Goal: Task Accomplishment & Management: Use online tool/utility

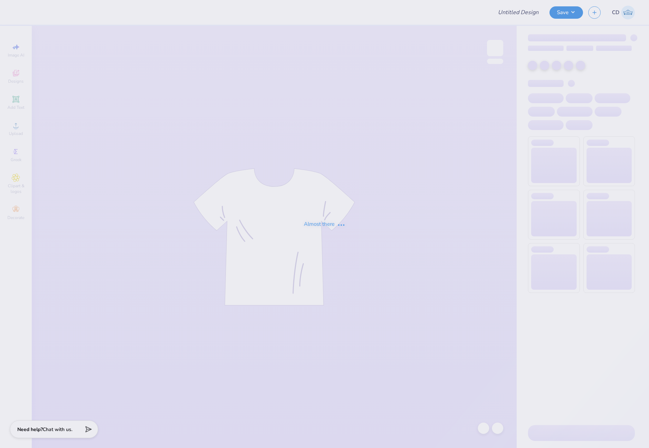
type input "2"
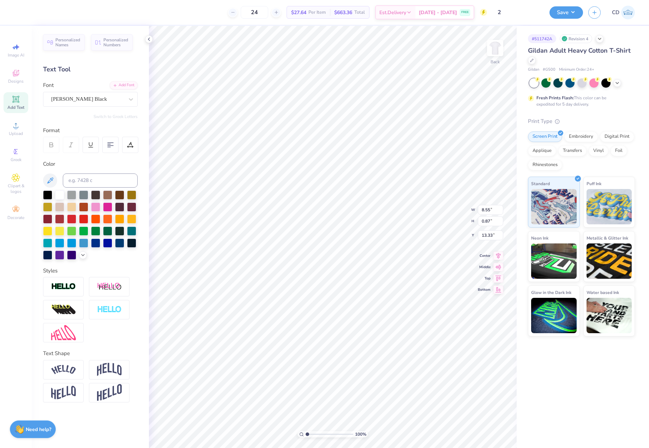
type textarea "KKG X SIGEP"
click at [18, 126] on icon at bounding box center [16, 125] width 8 height 8
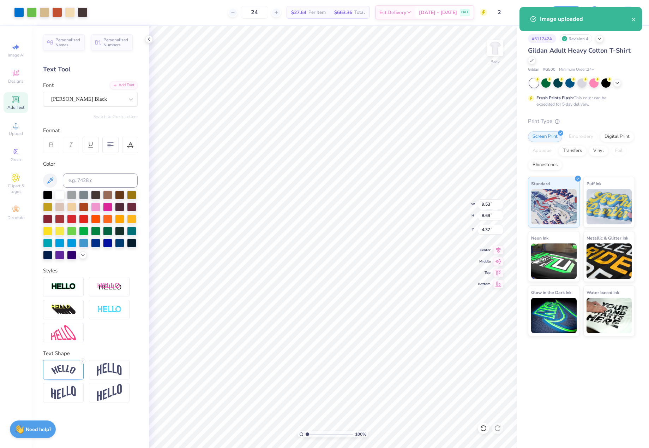
type input "9.53"
type input "8.69"
type input "4.37"
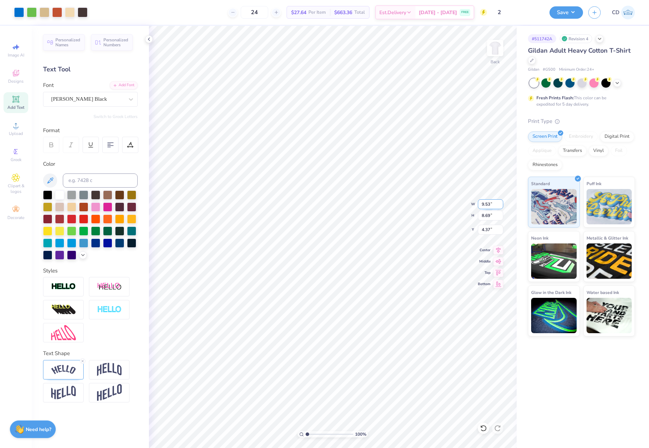
click at [493, 206] on input "9.53" at bounding box center [490, 204] width 25 height 10
type input "15.00"
type input "13.68"
type input "6.41"
click at [492, 203] on input "15.00" at bounding box center [490, 204] width 25 height 10
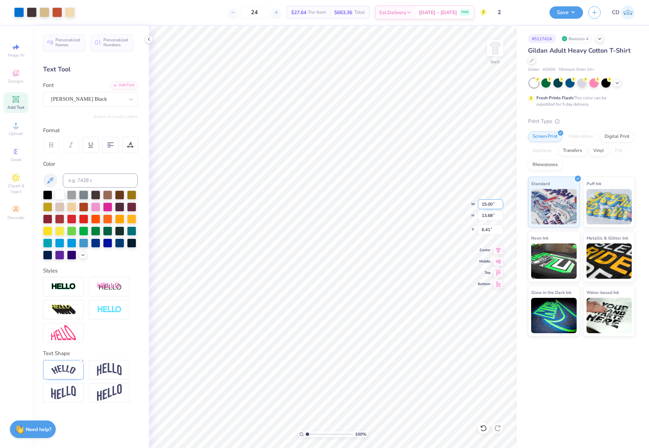
paste input "9.53"
type input "9.53"
type input "8.69"
type input "4.37"
click at [474, 228] on div "100 % Back W 9.53 9.53 " H 8.69 8.69 " Y 8.91 8.91 " Center Middle Top Bottom" at bounding box center [333, 237] width 368 height 422
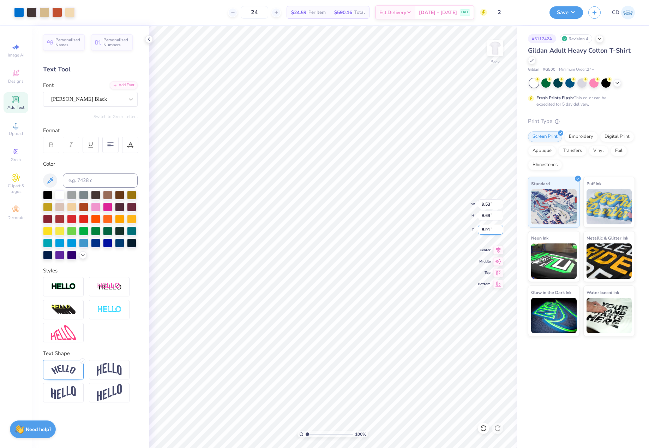
drag, startPoint x: 490, startPoint y: 230, endPoint x: 482, endPoint y: 229, distance: 8.5
click at [482, 229] on input "8.91" at bounding box center [490, 230] width 25 height 10
type input "4.47"
click at [498, 248] on icon at bounding box center [499, 249] width 10 height 8
click at [393, 196] on li "Copy" at bounding box center [394, 197] width 55 height 14
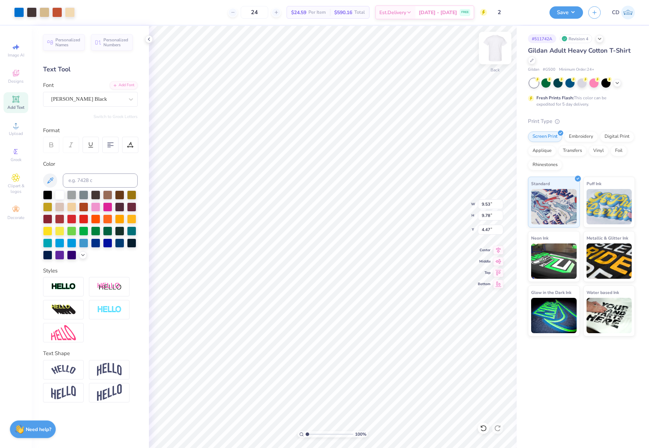
click at [499, 47] on img at bounding box center [495, 48] width 28 height 28
click at [340, 200] on li "Paste" at bounding box center [350, 199] width 55 height 14
click at [498, 52] on img at bounding box center [495, 48] width 28 height 28
type input "4.42"
drag, startPoint x: 480, startPoint y: 204, endPoint x: 494, endPoint y: 203, distance: 14.1
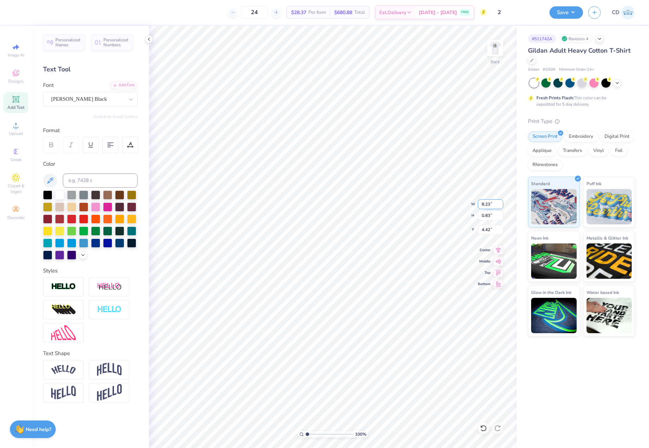
click at [494, 203] on input "8.23" at bounding box center [490, 204] width 25 height 10
type input "4.00"
type input "0.40"
type input "3.00"
click at [498, 48] on img at bounding box center [495, 48] width 28 height 28
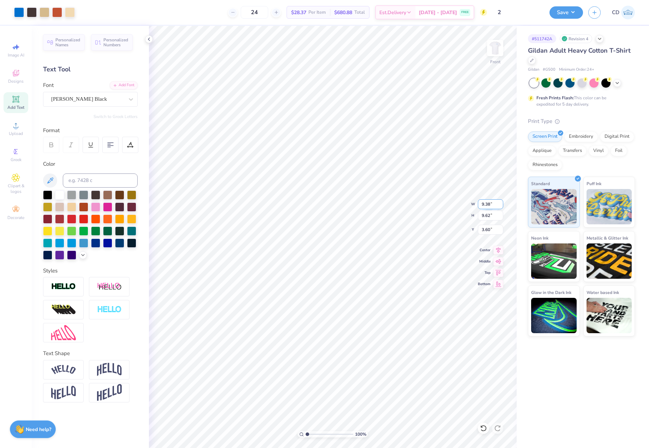
drag, startPoint x: 481, startPoint y: 204, endPoint x: 491, endPoint y: 205, distance: 9.6
click at [491, 205] on input "9.38" at bounding box center [490, 204] width 25 height 10
type input "10.00"
type input "10.26"
drag, startPoint x: 483, startPoint y: 229, endPoint x: 494, endPoint y: 229, distance: 11.7
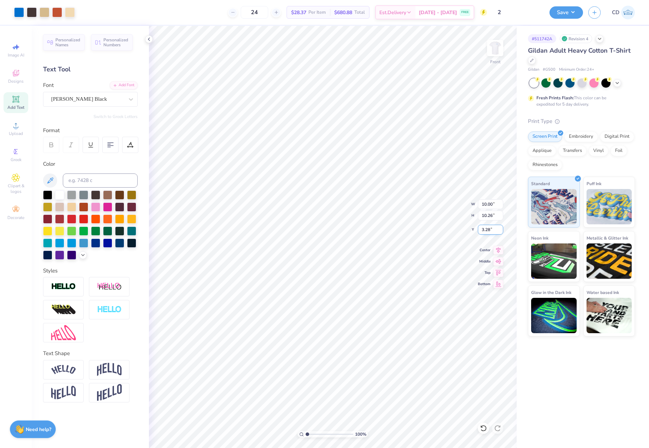
click at [494, 229] on input "3.28" at bounding box center [490, 230] width 25 height 10
type input "3.00"
click at [499, 249] on icon at bounding box center [499, 249] width 5 height 6
type textarea "DOG NIGHT 2025"
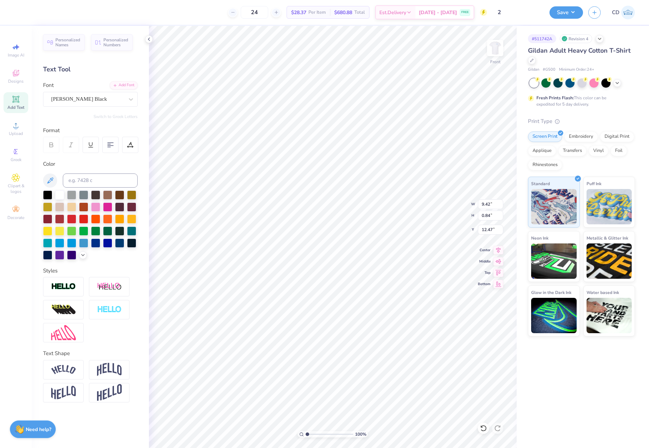
type input "9.42"
type input "0.84"
type input "12.42"
type input "8.56"
type input "0.77"
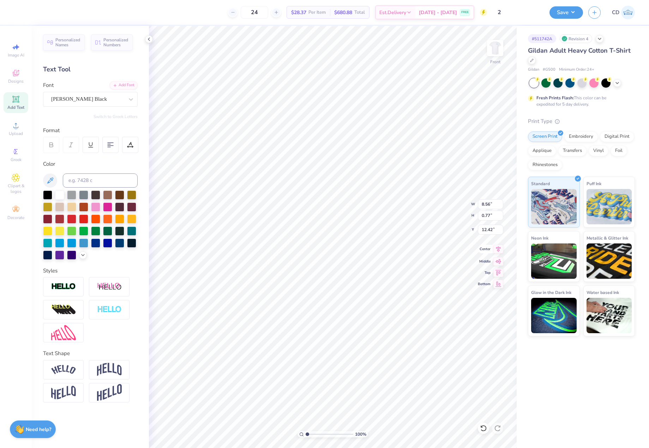
click at [500, 250] on icon at bounding box center [499, 249] width 10 height 8
drag, startPoint x: 496, startPoint y: 49, endPoint x: 564, endPoint y: 27, distance: 71.4
click at [496, 49] on img at bounding box center [495, 48] width 14 height 14
click at [568, 14] on button "Save" at bounding box center [567, 11] width 34 height 12
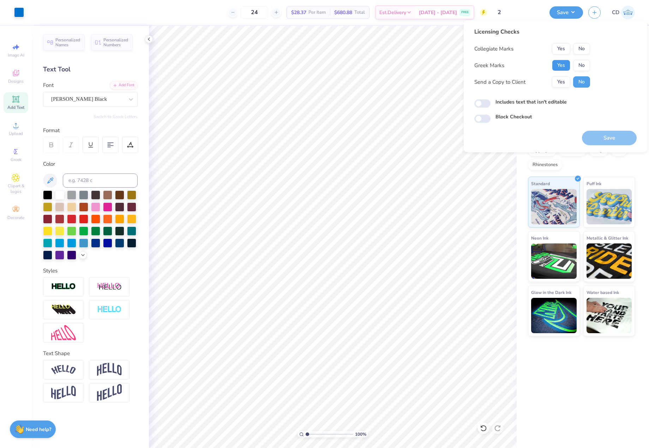
click at [565, 64] on button "Yes" at bounding box center [561, 65] width 18 height 11
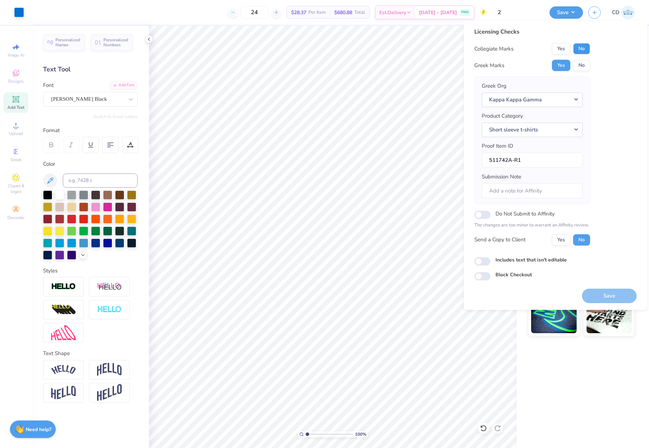
click at [583, 44] on button "No" at bounding box center [582, 48] width 17 height 11
click at [610, 293] on button "Save" at bounding box center [609, 296] width 55 height 14
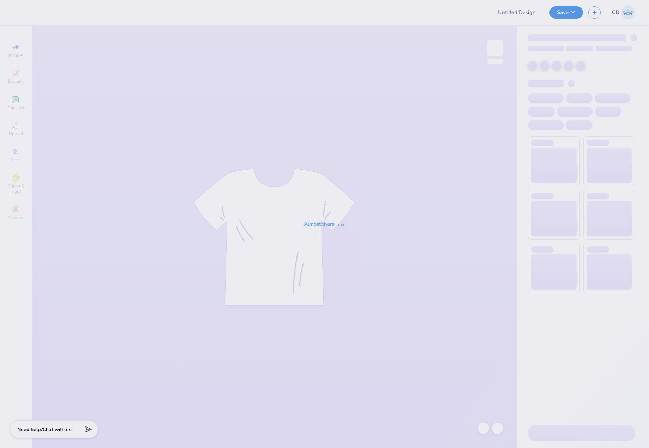
type input "AGD House Shirts"
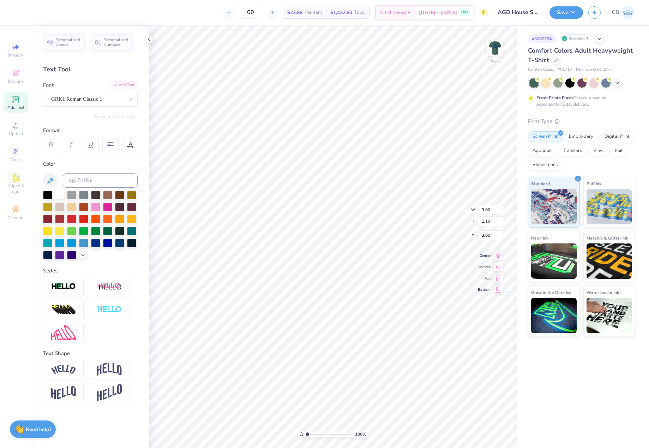
click at [58, 192] on div at bounding box center [59, 194] width 9 height 9
click at [488, 46] on img at bounding box center [495, 48] width 28 height 28
click at [16, 130] on div "Upload" at bounding box center [16, 128] width 25 height 21
drag, startPoint x: 481, startPoint y: 214, endPoint x: 493, endPoint y: 214, distance: 12.0
click at [493, 214] on input "12.81" at bounding box center [490, 215] width 25 height 10
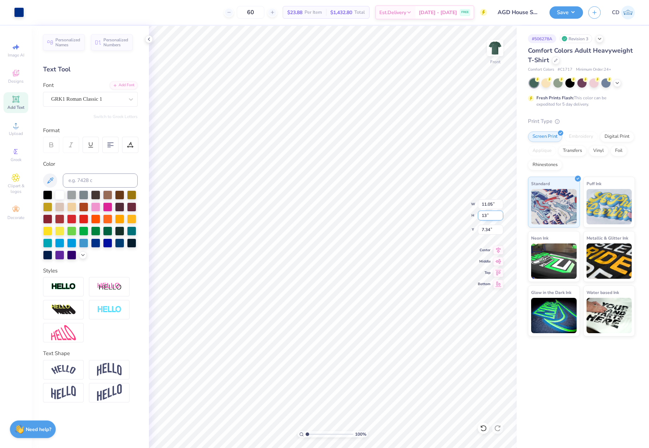
type input "13"
type input "11.21"
type input "13.00"
drag, startPoint x: 481, startPoint y: 228, endPoint x: 494, endPoint y: 229, distance: 13.1
click at [494, 229] on input "7.25" at bounding box center [490, 230] width 25 height 10
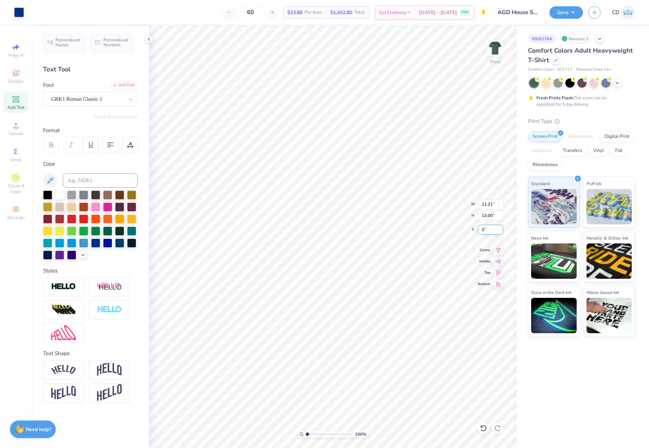
type input "3.00"
click at [22, 8] on div at bounding box center [19, 12] width 10 height 10
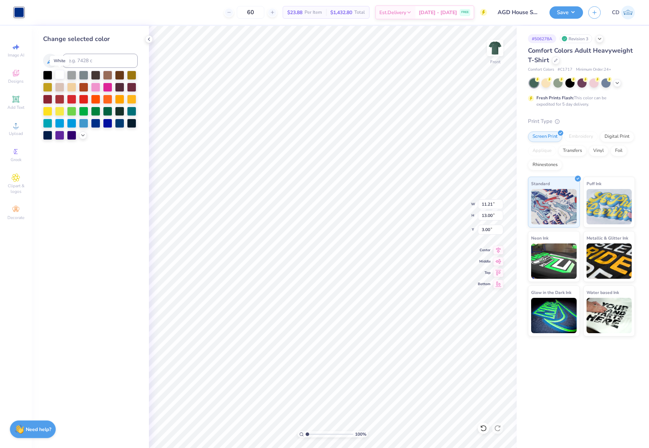
click at [59, 72] on div at bounding box center [59, 74] width 9 height 9
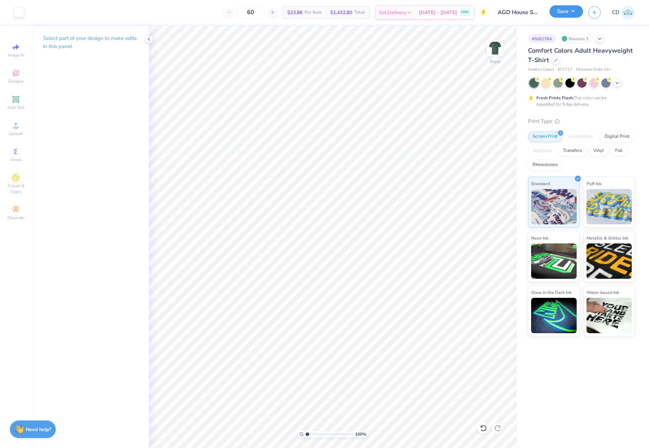
click at [563, 15] on button "Save" at bounding box center [567, 11] width 34 height 12
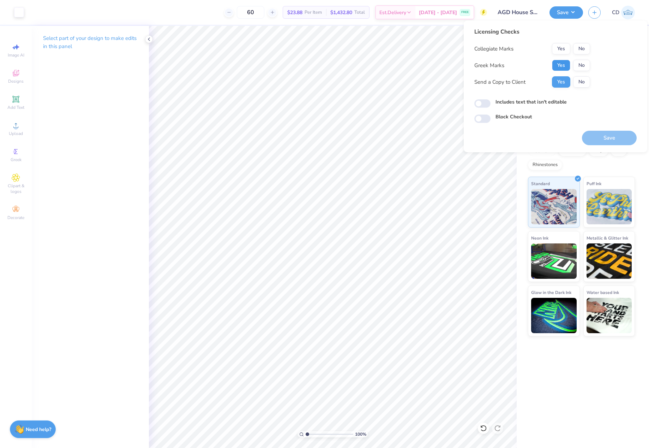
click at [564, 64] on button "Yes" at bounding box center [561, 65] width 18 height 11
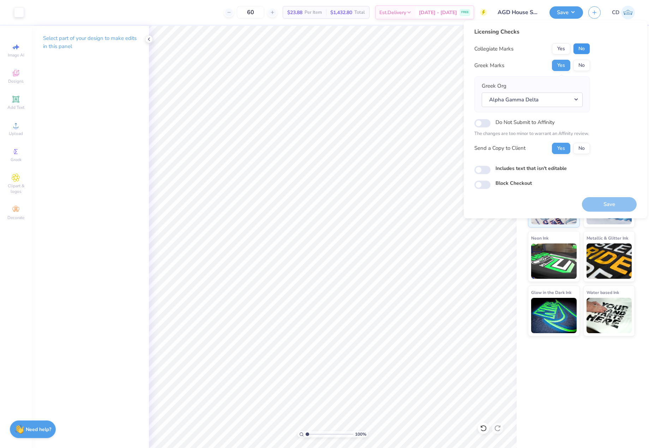
click at [586, 43] on button "No" at bounding box center [582, 48] width 17 height 11
click at [482, 167] on input "Includes text that isn't editable" at bounding box center [483, 170] width 16 height 8
checkbox input "true"
click at [610, 202] on button "Save" at bounding box center [609, 204] width 55 height 14
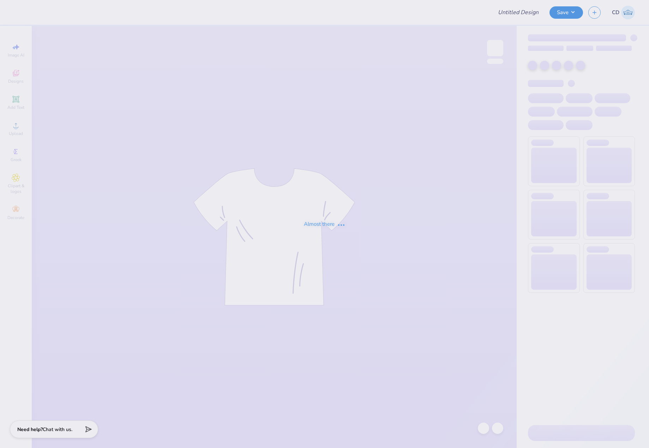
type input "Ski Team General Merch!"
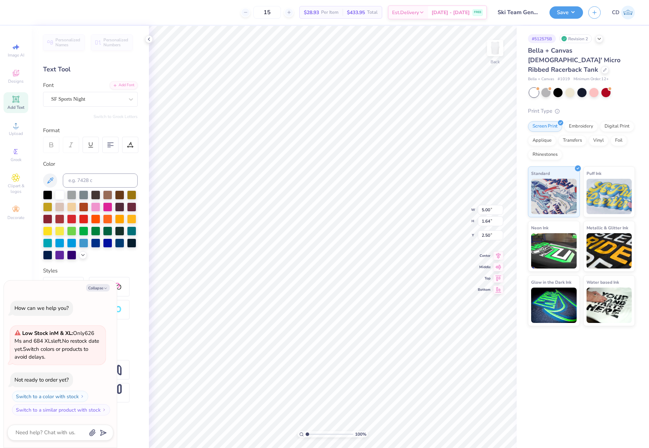
scroll to position [6, 1]
click at [499, 248] on icon at bounding box center [499, 249] width 5 height 6
type textarea "x"
type textarea "WATER SkI"
type textarea "x"
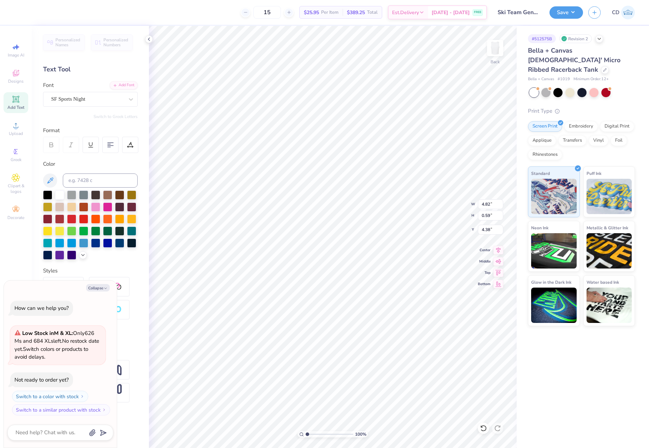
type textarea "WATERSkI"
click at [45, 192] on div at bounding box center [47, 194] width 9 height 9
type textarea "x"
drag, startPoint x: 480, startPoint y: 205, endPoint x: 494, endPoint y: 206, distance: 14.2
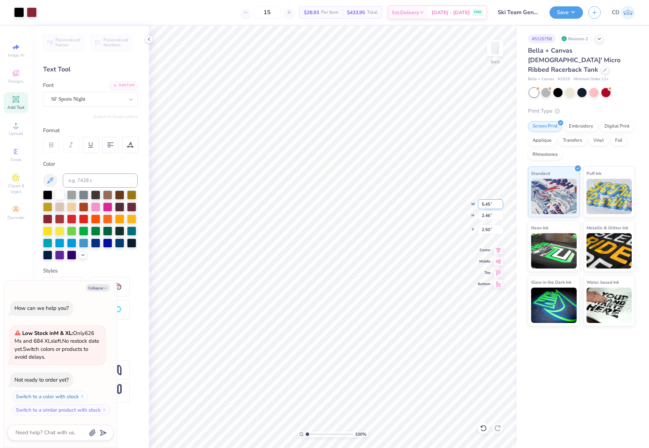
click at [494, 206] on input "5.45" at bounding box center [490, 204] width 25 height 10
type input "7"
type textarea "x"
type input "7.00"
type input "3.16"
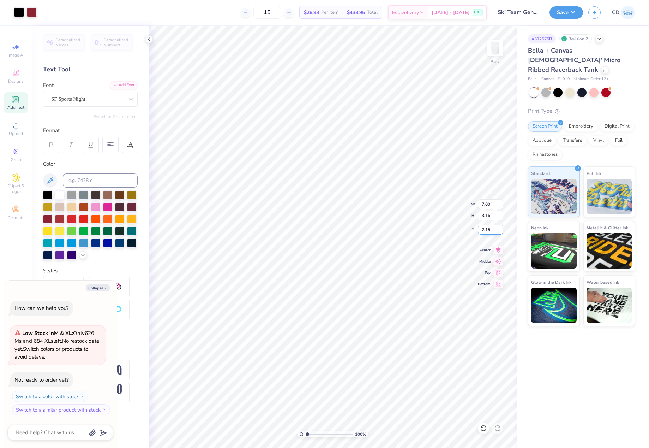
drag, startPoint x: 481, startPoint y: 228, endPoint x: 495, endPoint y: 229, distance: 14.9
click at [495, 229] on input "2.15" at bounding box center [490, 230] width 25 height 10
type input "2"
click at [482, 206] on input "7.00" at bounding box center [490, 204] width 25 height 10
type textarea "x"
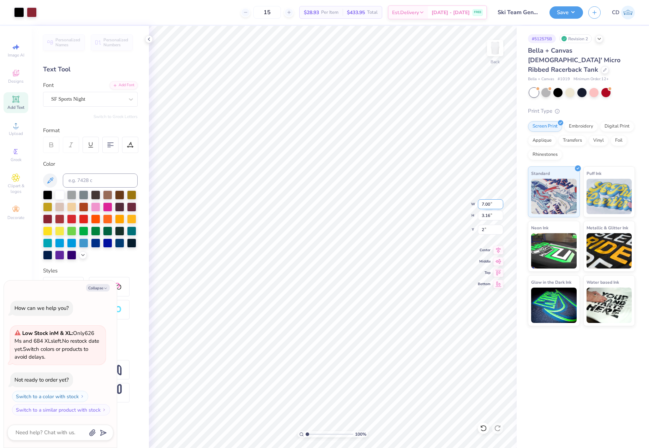
type input "2.00"
drag, startPoint x: 481, startPoint y: 205, endPoint x: 491, endPoint y: 205, distance: 9.9
click at [491, 205] on input "7.00" at bounding box center [490, 204] width 25 height 10
type input "5.5"
type textarea "x"
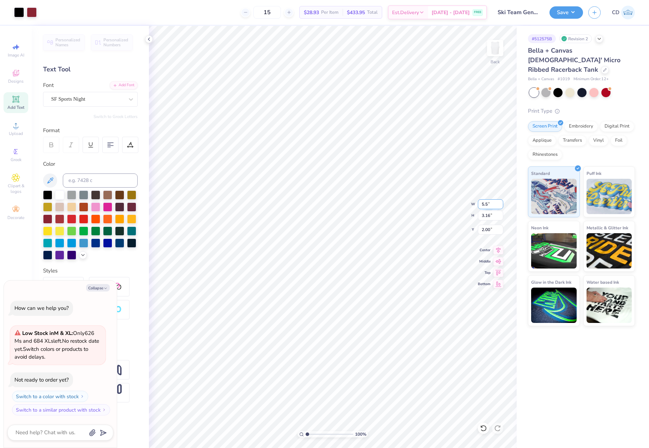
type input "5.50"
type input "2.49"
drag, startPoint x: 483, startPoint y: 231, endPoint x: 493, endPoint y: 231, distance: 9.5
click at [493, 231] on input "2.34" at bounding box center [490, 230] width 25 height 10
type input "2"
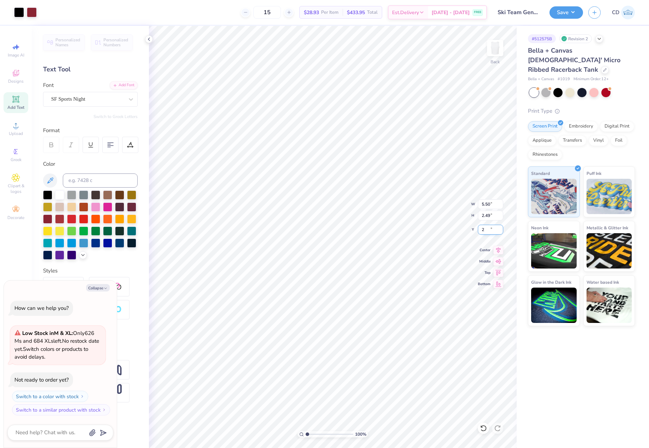
type textarea "x"
click at [486, 229] on input "2.00" at bounding box center [490, 230] width 25 height 10
type input "2.50"
click at [563, 12] on button "Save" at bounding box center [567, 11] width 34 height 12
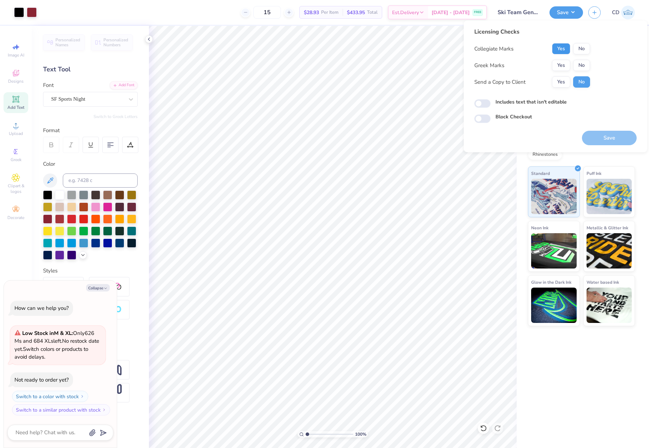
click at [562, 52] on button "Yes" at bounding box center [561, 48] width 18 height 11
click at [578, 67] on button "No" at bounding box center [582, 65] width 17 height 11
click at [606, 138] on button "Save" at bounding box center [609, 138] width 55 height 14
type textarea "x"
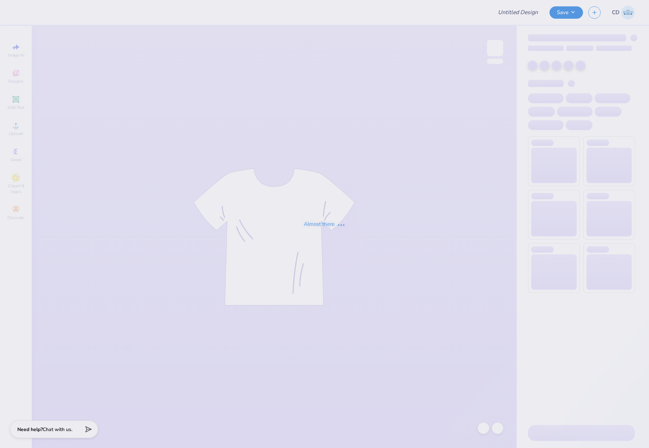
type input "[PERSON_NAME] : [GEOGRAPHIC_DATA][US_STATE]"
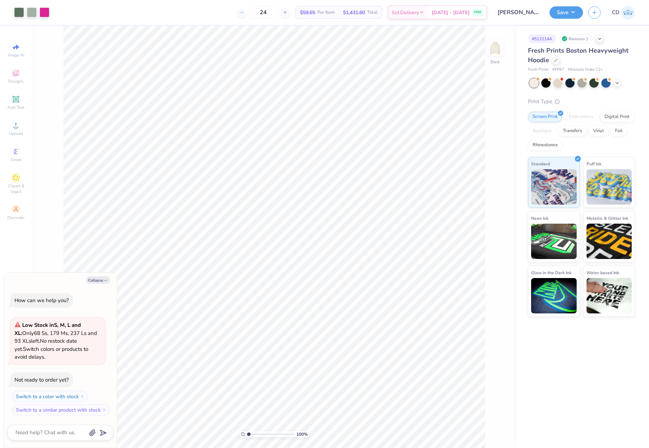
type textarea "x"
drag, startPoint x: 481, startPoint y: 236, endPoint x: 492, endPoint y: 237, distance: 10.7
click at [492, 237] on input "2.17" at bounding box center [490, 235] width 25 height 10
type input "2"
type textarea "x"
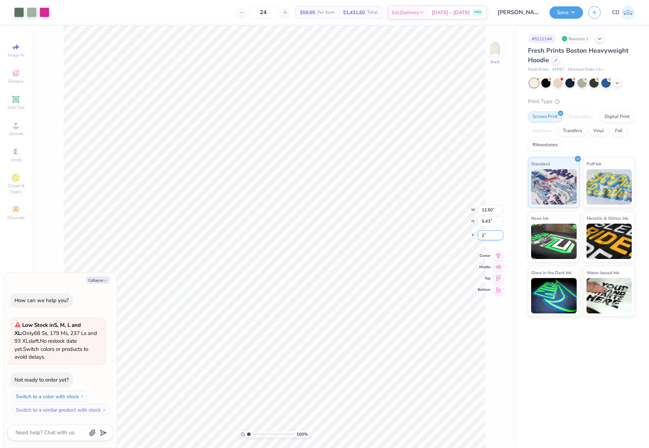
type input "2.00"
type textarea "x"
drag, startPoint x: 483, startPoint y: 230, endPoint x: 492, endPoint y: 231, distance: 8.9
click at [492, 231] on input "2.06" at bounding box center [490, 230] width 25 height 10
type input "2"
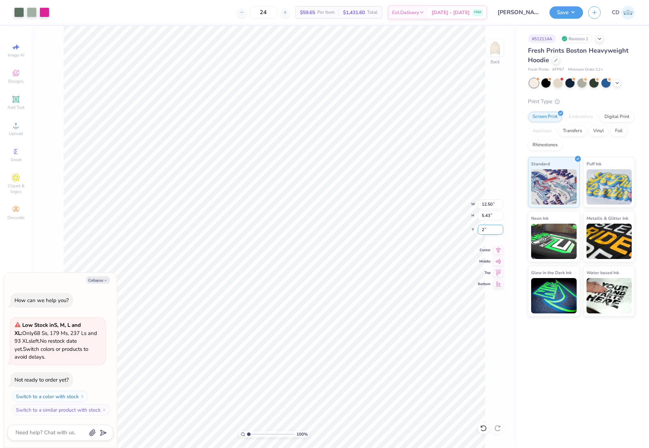
type textarea "x"
type input "2.00"
click at [28, 10] on div at bounding box center [32, 12] width 10 height 10
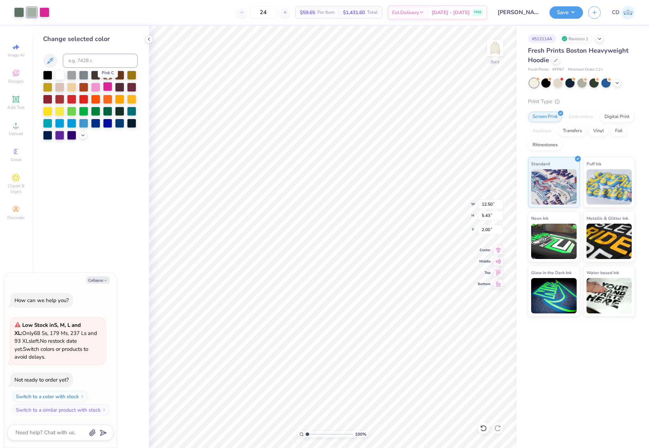
click at [108, 88] on div at bounding box center [107, 86] width 9 height 9
click at [19, 12] on div at bounding box center [19, 12] width 10 height 10
drag, startPoint x: 106, startPoint y: 86, endPoint x: 117, endPoint y: 109, distance: 25.0
click at [105, 86] on div at bounding box center [107, 87] width 9 height 9
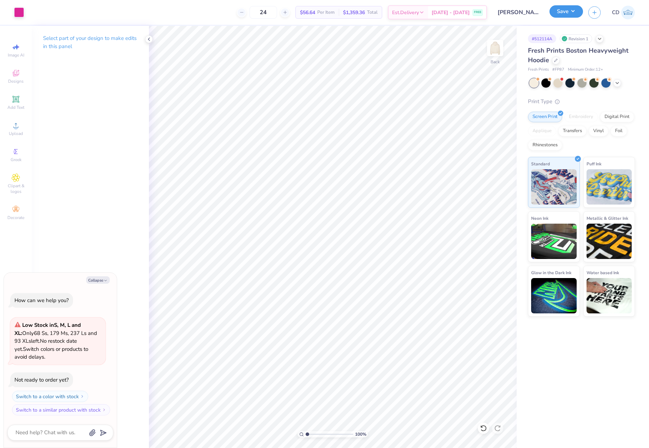
click at [570, 11] on button "Save" at bounding box center [567, 11] width 34 height 12
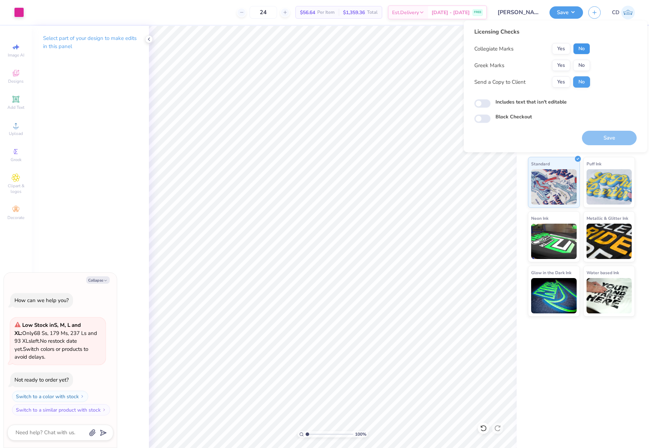
click at [587, 50] on button "No" at bounding box center [582, 48] width 17 height 11
click at [583, 61] on button "No" at bounding box center [582, 65] width 17 height 11
click at [615, 135] on button "Save" at bounding box center [609, 138] width 55 height 14
type textarea "x"
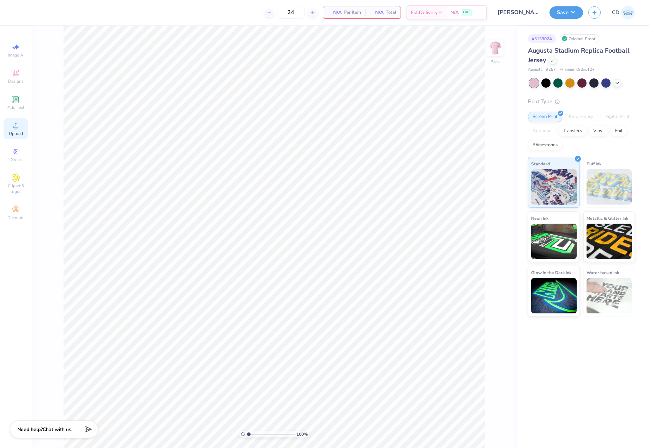
click at [20, 131] on span "Upload" at bounding box center [16, 134] width 14 height 6
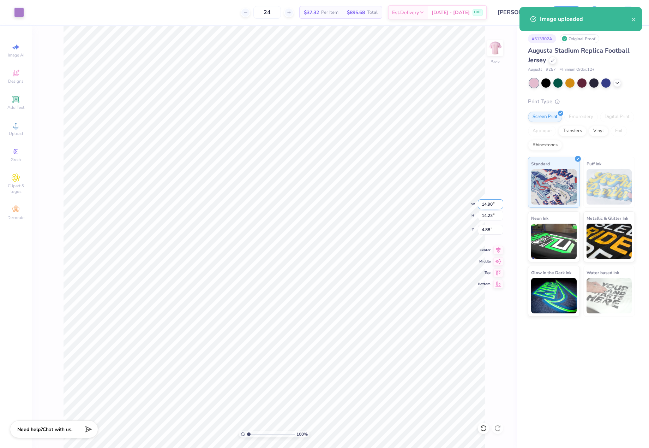
drag, startPoint x: 483, startPoint y: 207, endPoint x: 499, endPoint y: 207, distance: 16.6
click at [499, 207] on input "14.90" at bounding box center [490, 204] width 25 height 10
type input "12.00"
type input "11.46"
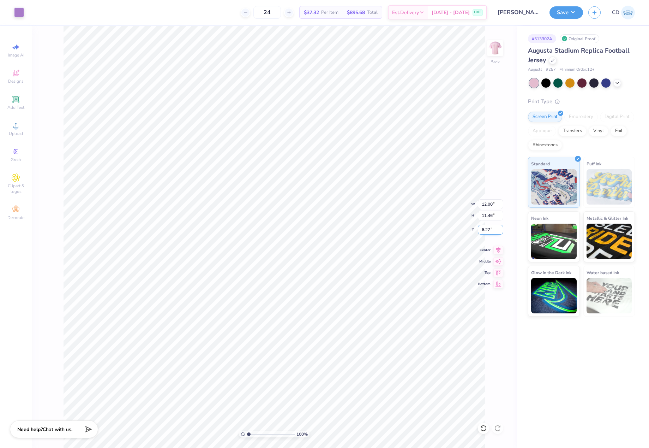
drag, startPoint x: 480, startPoint y: 227, endPoint x: 494, endPoint y: 228, distance: 14.5
click at [494, 228] on input "6.27" at bounding box center [490, 230] width 25 height 10
drag, startPoint x: 480, startPoint y: 230, endPoint x: 493, endPoint y: 233, distance: 13.4
click at [493, 233] on input "2.00" at bounding box center [490, 230] width 25 height 10
drag, startPoint x: 482, startPoint y: 231, endPoint x: 492, endPoint y: 232, distance: 10.0
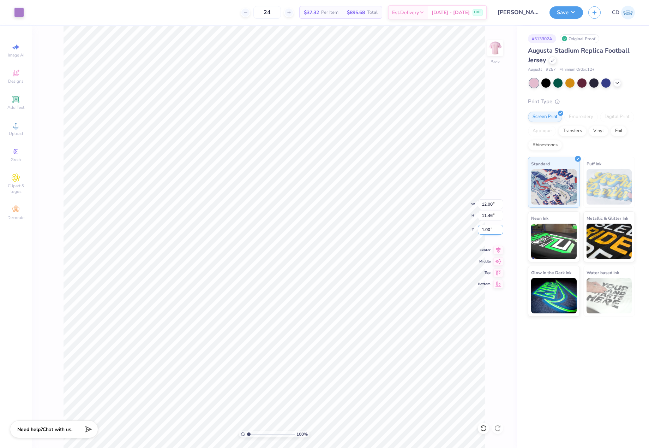
click at [492, 232] on input "1.00" at bounding box center [490, 230] width 25 height 10
type input "2.00"
drag, startPoint x: 488, startPoint y: 202, endPoint x: 492, endPoint y: 202, distance: 3.9
click at [492, 202] on input "12.00" at bounding box center [490, 204] width 25 height 10
type input "12.50"
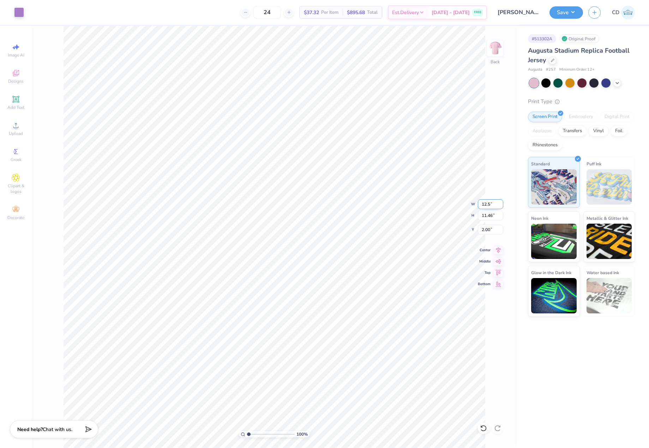
type input "11.94"
drag, startPoint x: 481, startPoint y: 228, endPoint x: 492, endPoint y: 230, distance: 11.4
click at [492, 230] on input "1.76" at bounding box center [490, 230] width 25 height 10
type input "2.00"
click at [566, 14] on button "Save" at bounding box center [567, 11] width 34 height 12
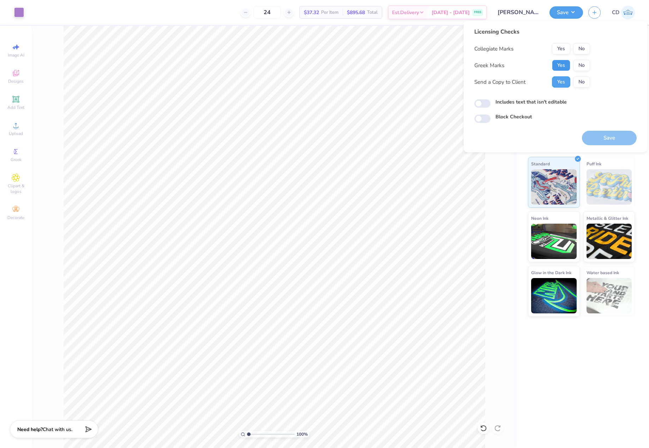
click at [565, 60] on button "Yes" at bounding box center [561, 65] width 18 height 11
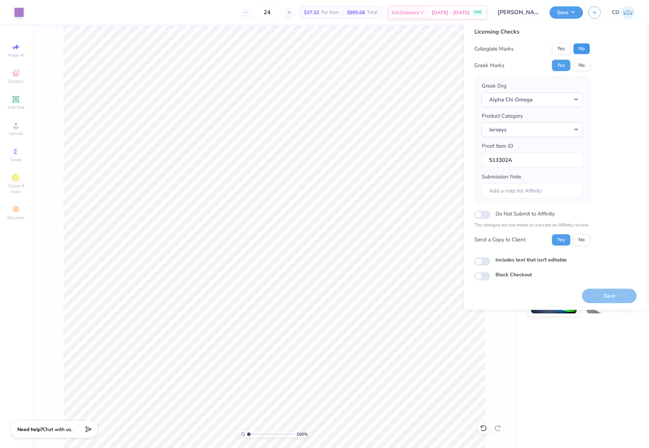
click at [578, 53] on button "No" at bounding box center [582, 48] width 17 height 11
click at [483, 258] on input "Includes text that isn't editable" at bounding box center [483, 261] width 16 height 8
checkbox input "true"
click at [611, 293] on button "Save" at bounding box center [609, 296] width 55 height 14
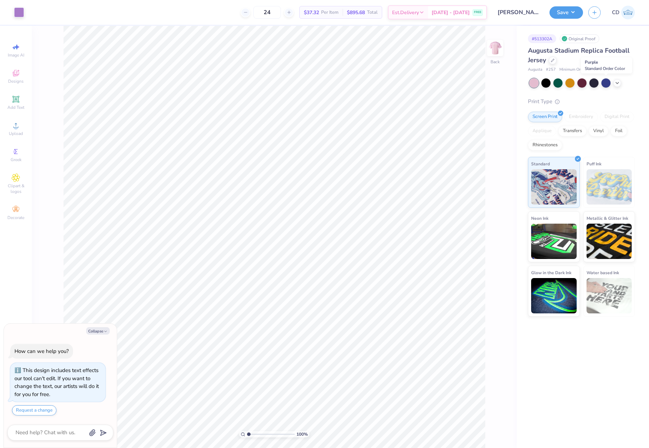
drag, startPoint x: 607, startPoint y: 81, endPoint x: 600, endPoint y: 82, distance: 7.1
click at [607, 81] on div at bounding box center [606, 82] width 9 height 9
click at [22, 11] on div at bounding box center [19, 12] width 10 height 10
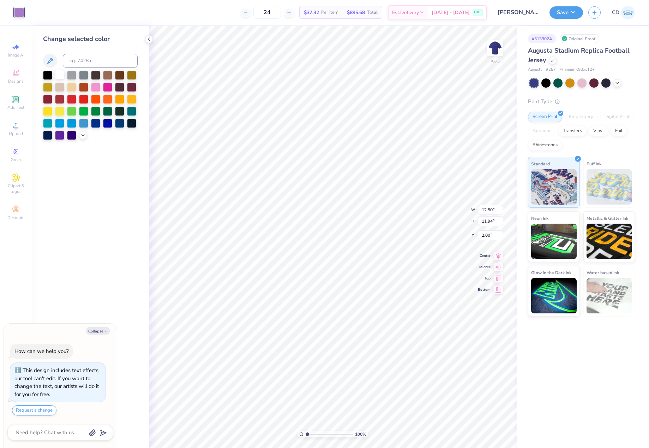
click at [58, 76] on div at bounding box center [59, 74] width 9 height 9
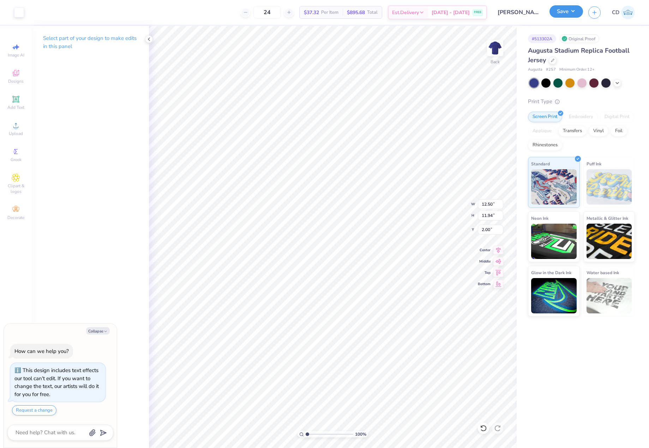
click at [560, 14] on button "Save" at bounding box center [567, 11] width 34 height 12
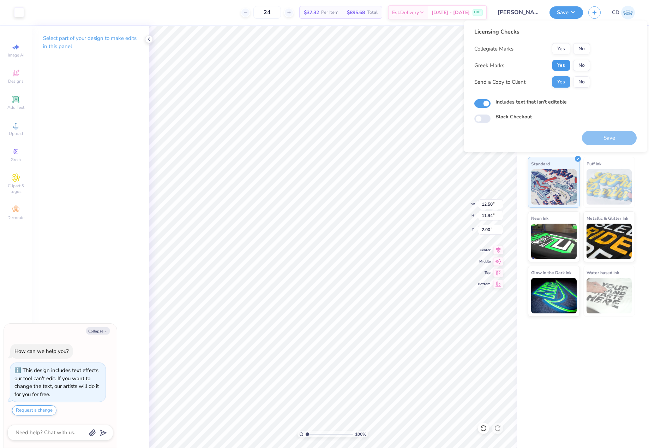
click at [568, 66] on button "Yes" at bounding box center [561, 65] width 18 height 11
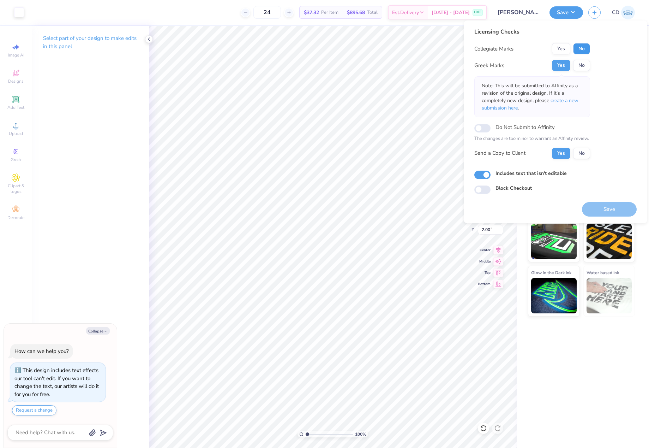
click at [582, 47] on button "No" at bounding box center [582, 48] width 17 height 11
click at [610, 211] on button "Save" at bounding box center [609, 209] width 55 height 14
type textarea "x"
